Goal: Task Accomplishment & Management: Manage account settings

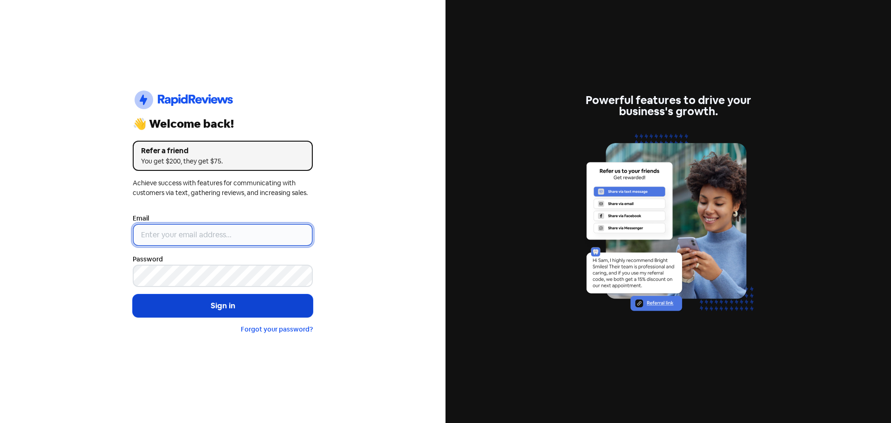
type input "[EMAIL_ADDRESS][DOMAIN_NAME]"
click at [268, 309] on button "Sign in" at bounding box center [223, 305] width 180 height 23
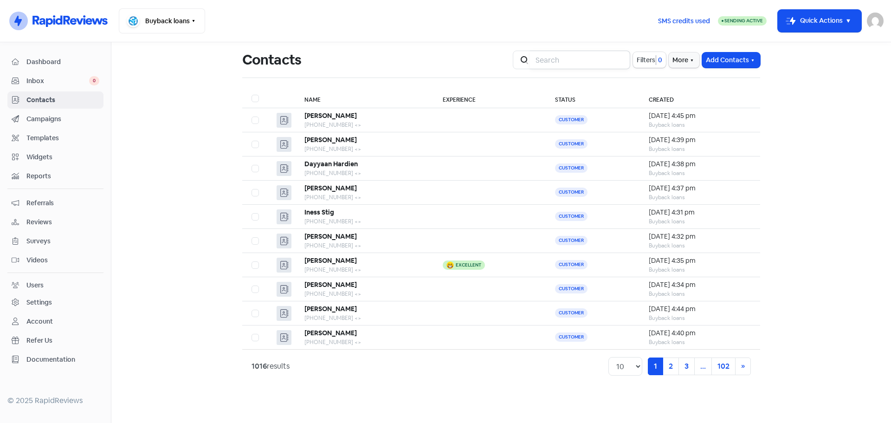
type input "0431388501"
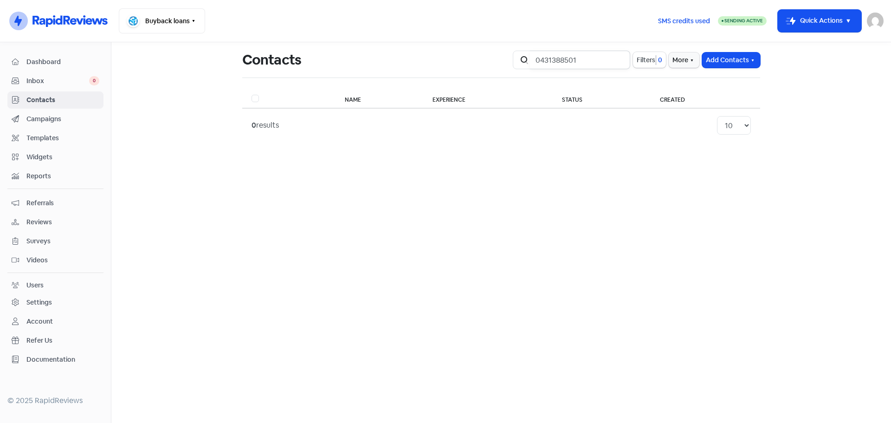
click at [621, 62] on input "0431388501" at bounding box center [580, 60] width 100 height 19
click at [728, 51] on div "Icon For Search Filters 0 More Add Contacts" at bounding box center [636, 60] width 259 height 30
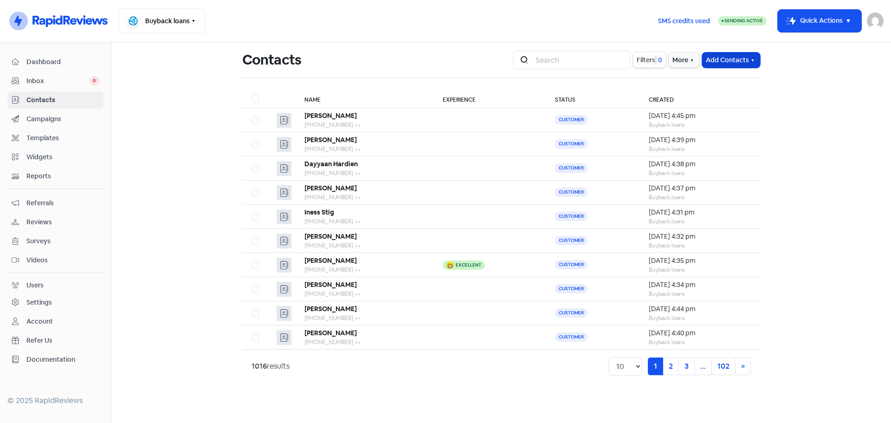
click at [726, 62] on button "Add Contacts" at bounding box center [731, 59] width 58 height 15
click at [721, 82] on button "Add a contact" at bounding box center [706, 80] width 108 height 19
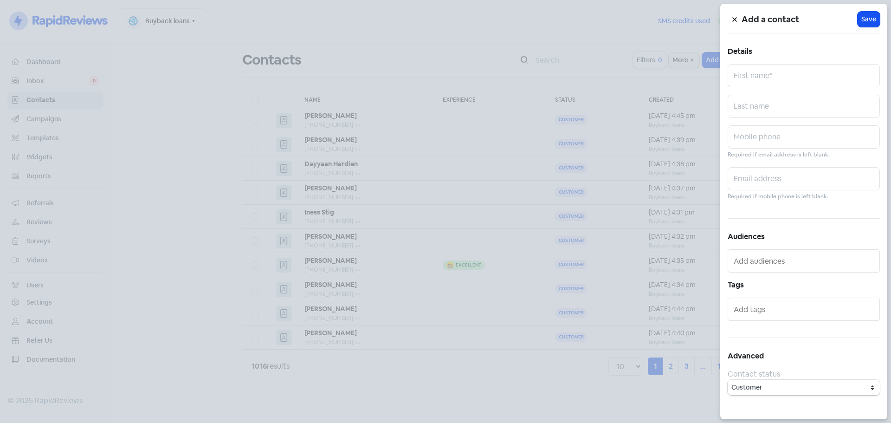
drag, startPoint x: 767, startPoint y: 140, endPoint x: 624, endPoint y: 82, distance: 154.1
click at [624, 82] on div at bounding box center [445, 211] width 891 height 423
